Goal: Task Accomplishment & Management: Complete application form

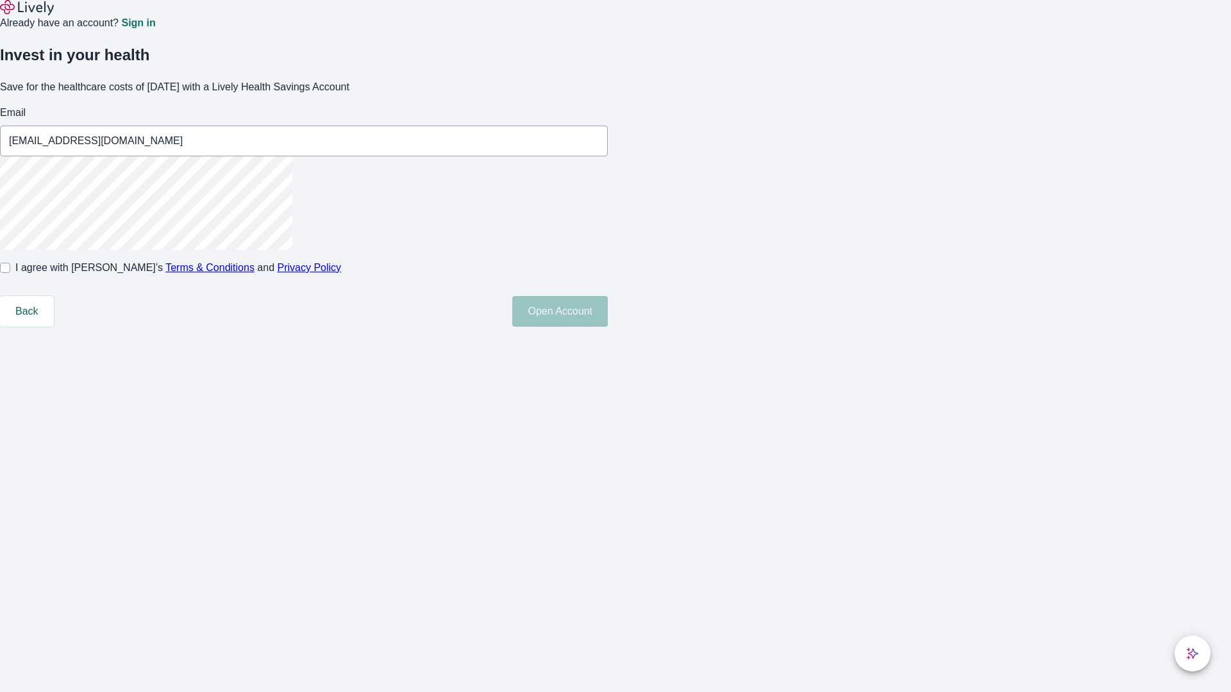
click at [10, 273] on input "I agree with Lively’s Terms & Conditions and Privacy Policy" at bounding box center [5, 268] width 10 height 10
checkbox input "true"
click at [608, 327] on button "Open Account" at bounding box center [560, 311] width 96 height 31
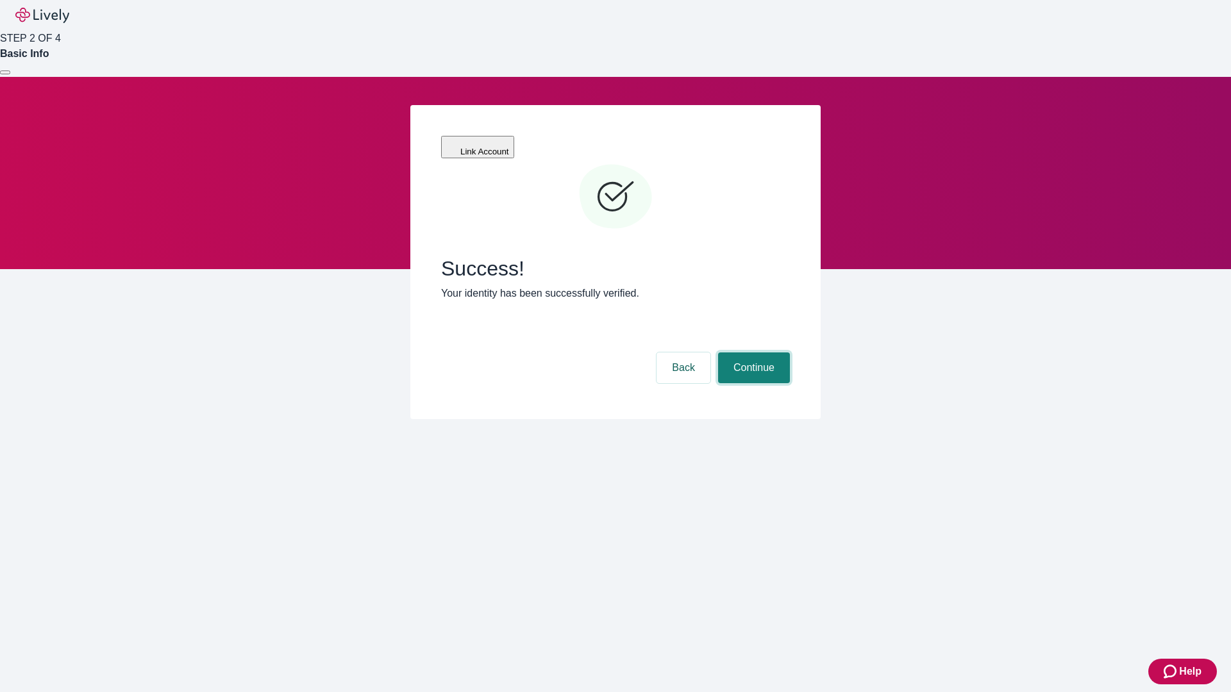
click at [752, 353] on button "Continue" at bounding box center [754, 368] width 72 height 31
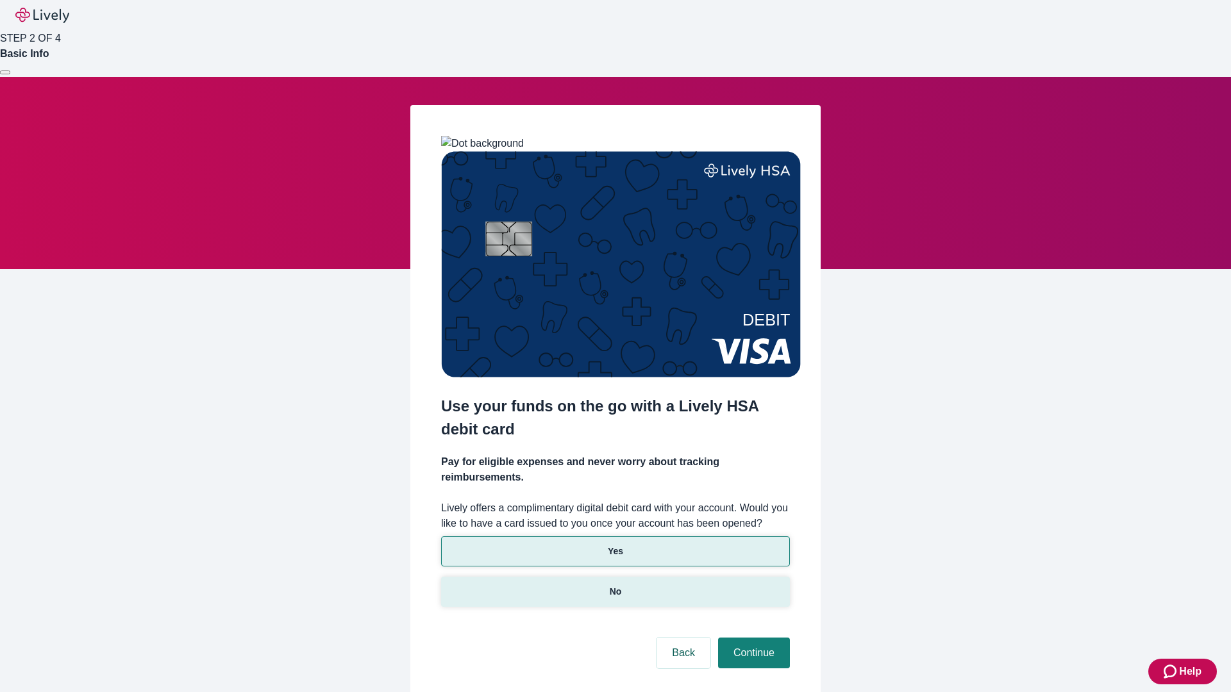
click at [615, 585] on p "No" at bounding box center [616, 591] width 12 height 13
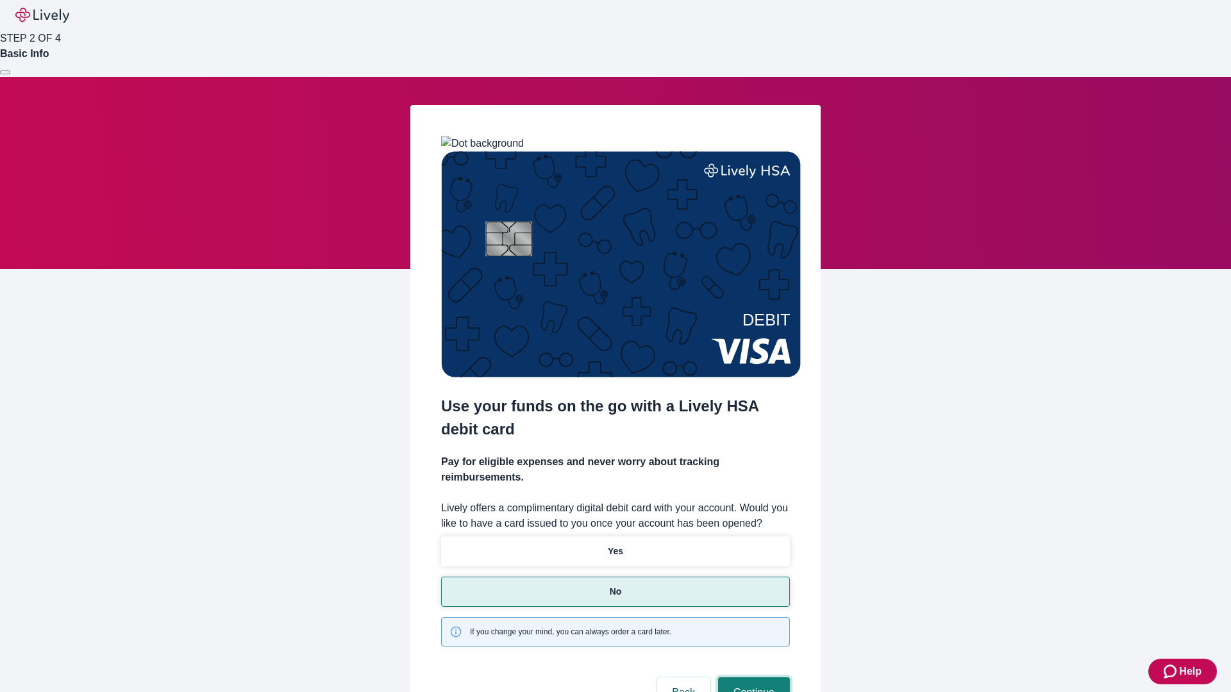
click at [752, 678] on button "Continue" at bounding box center [754, 693] width 72 height 31
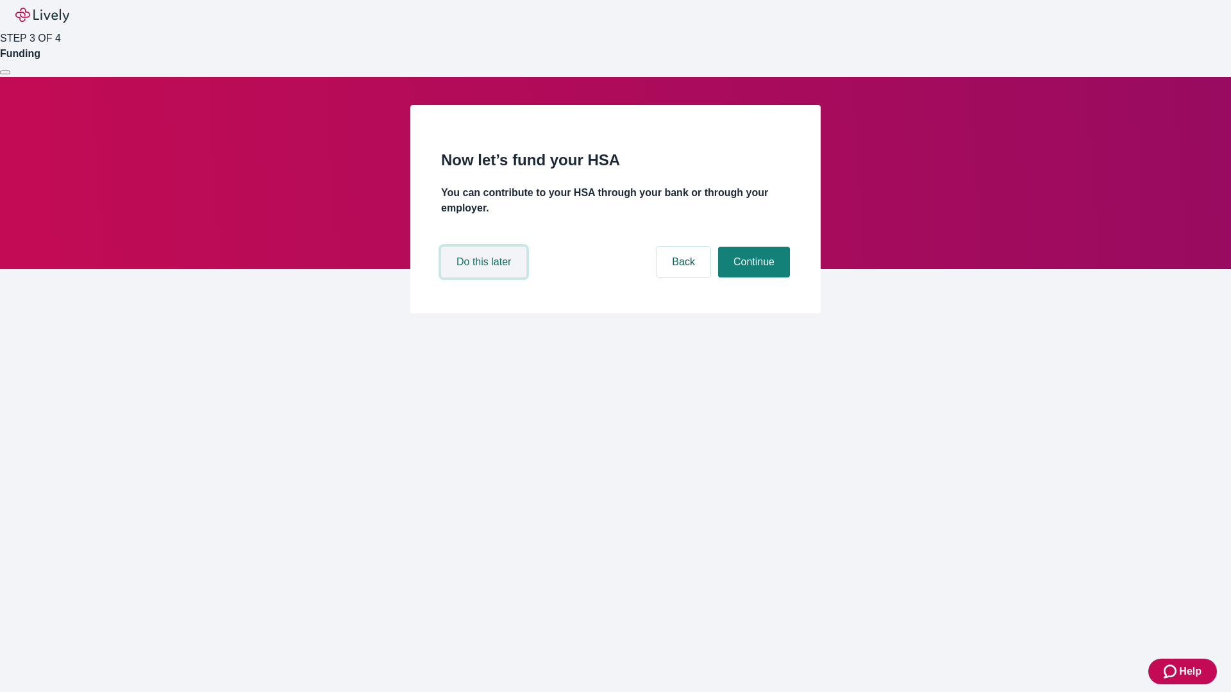
click at [485, 278] on button "Do this later" at bounding box center [483, 262] width 85 height 31
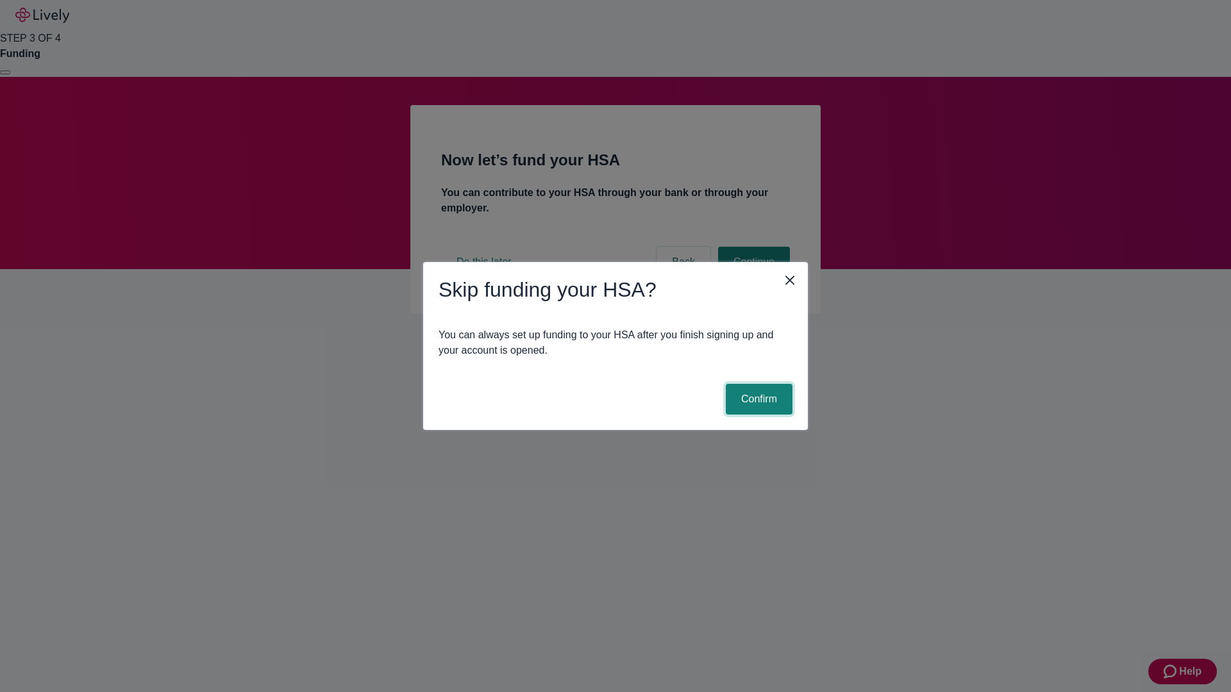
click at [757, 399] on button "Confirm" at bounding box center [759, 399] width 67 height 31
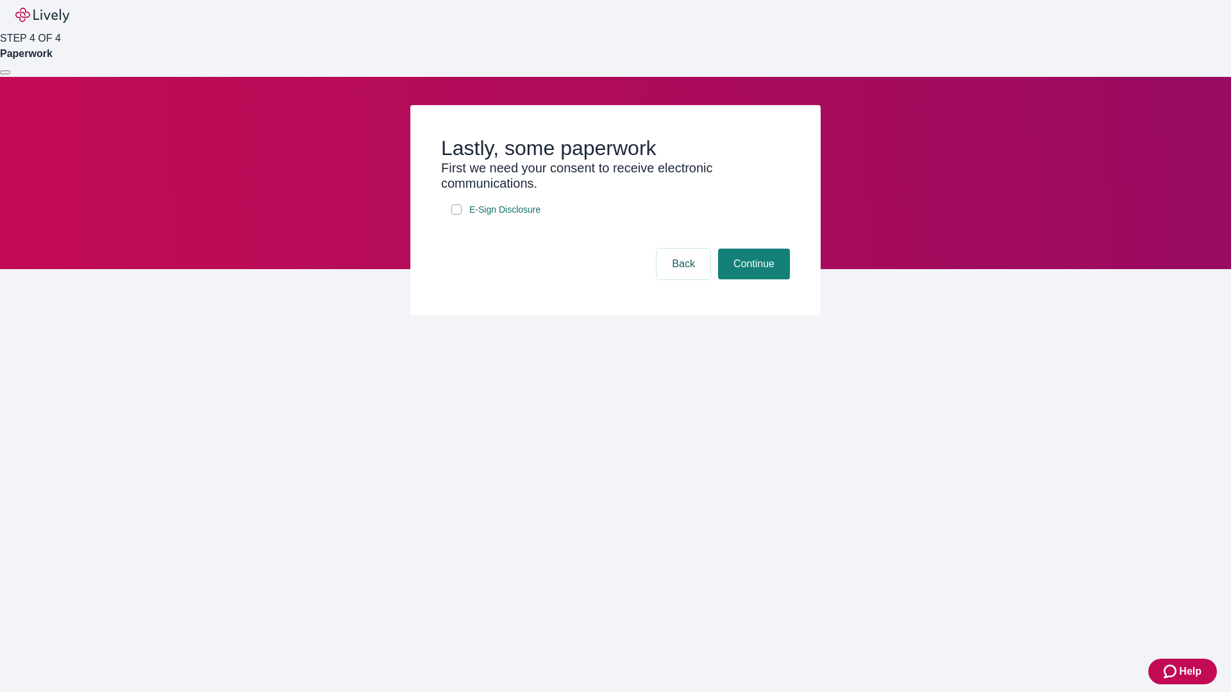
click at [456, 215] on input "E-Sign Disclosure" at bounding box center [456, 210] width 10 height 10
checkbox input "true"
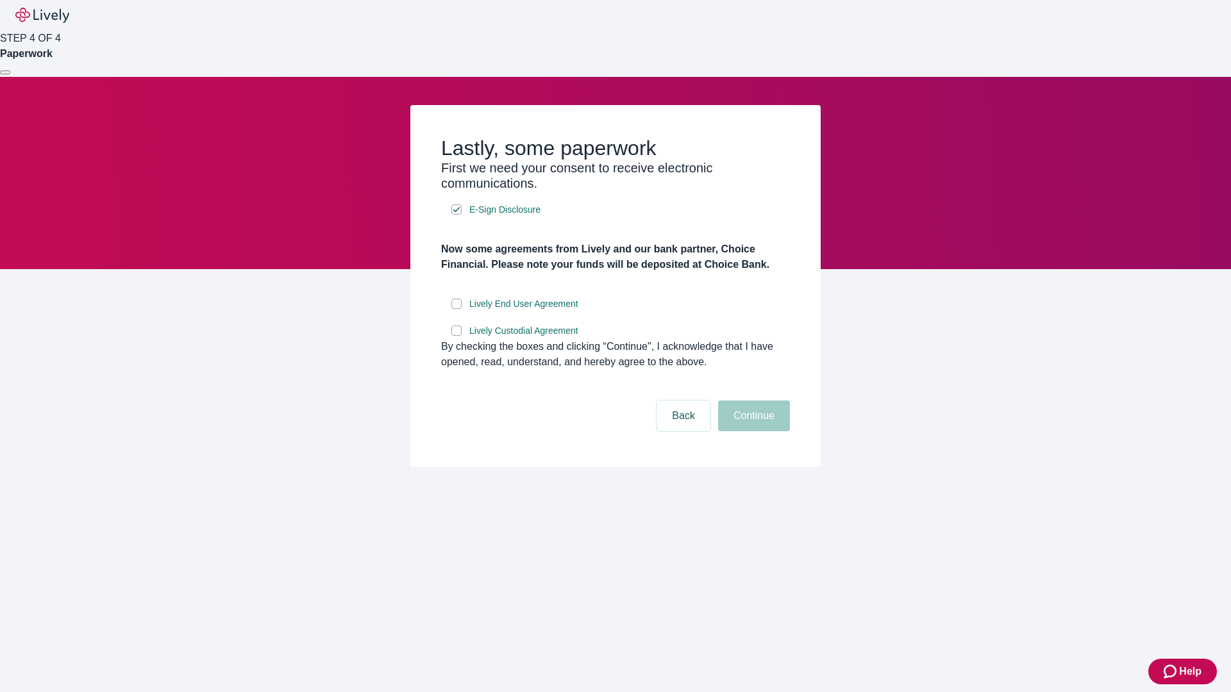
click at [456, 309] on input "Lively End User Agreement" at bounding box center [456, 304] width 10 height 10
checkbox input "true"
click at [456, 336] on input "Lively Custodial Agreement" at bounding box center [456, 331] width 10 height 10
checkbox input "true"
click at [752, 431] on button "Continue" at bounding box center [754, 416] width 72 height 31
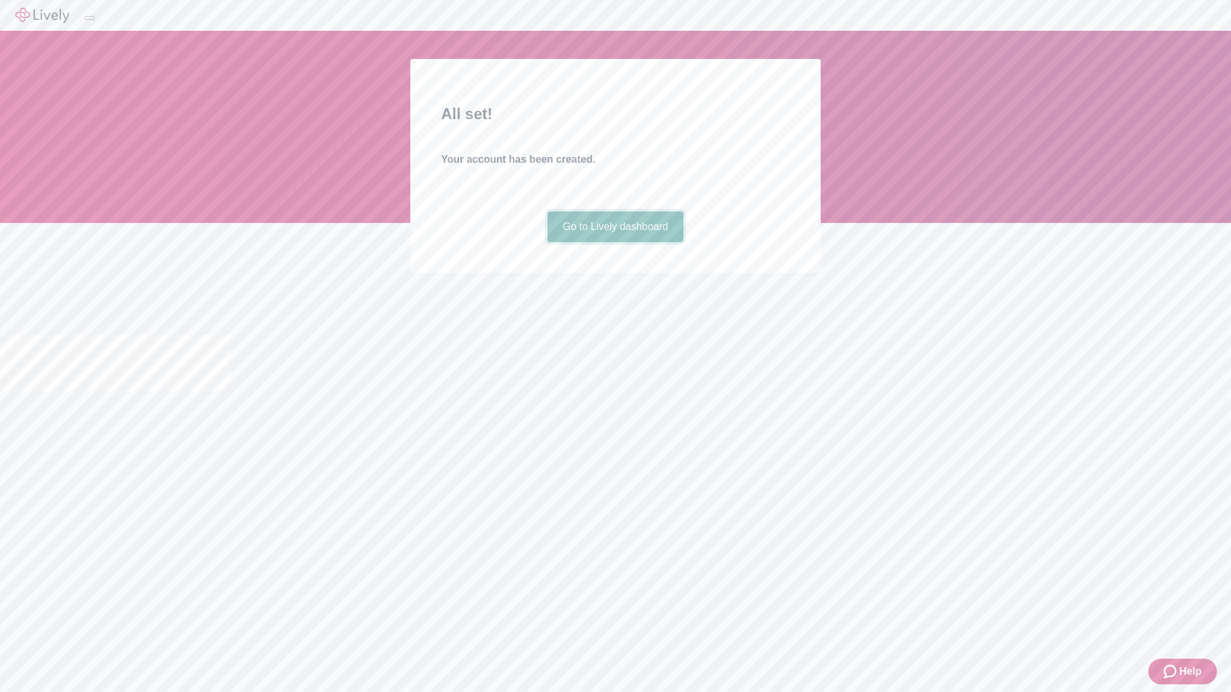
click at [615, 242] on link "Go to Lively dashboard" at bounding box center [616, 227] width 137 height 31
